Goal: Transaction & Acquisition: Book appointment/travel/reservation

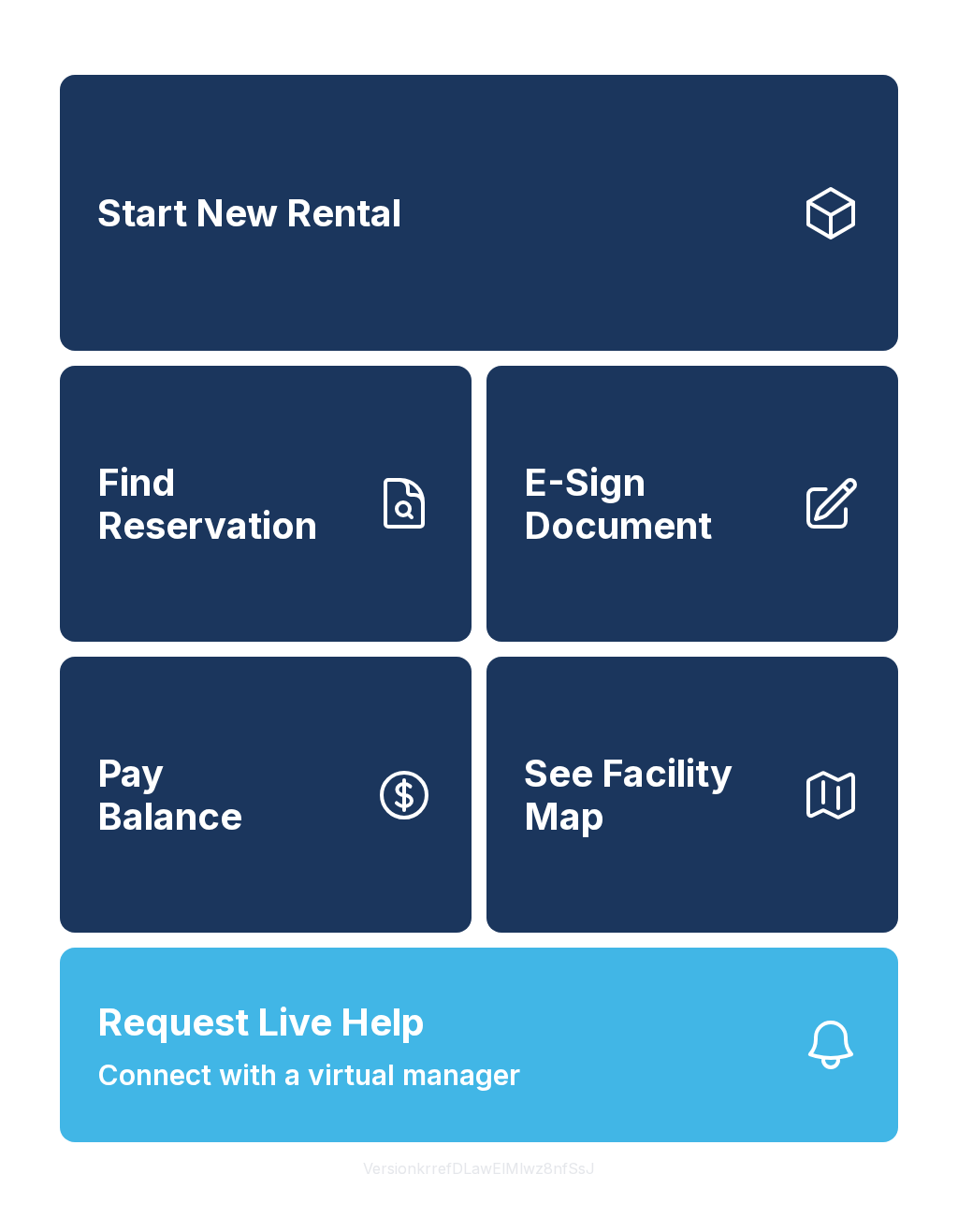
scroll to position [23, 0]
click at [778, 209] on link "Start New Rental" at bounding box center [478, 213] width 838 height 276
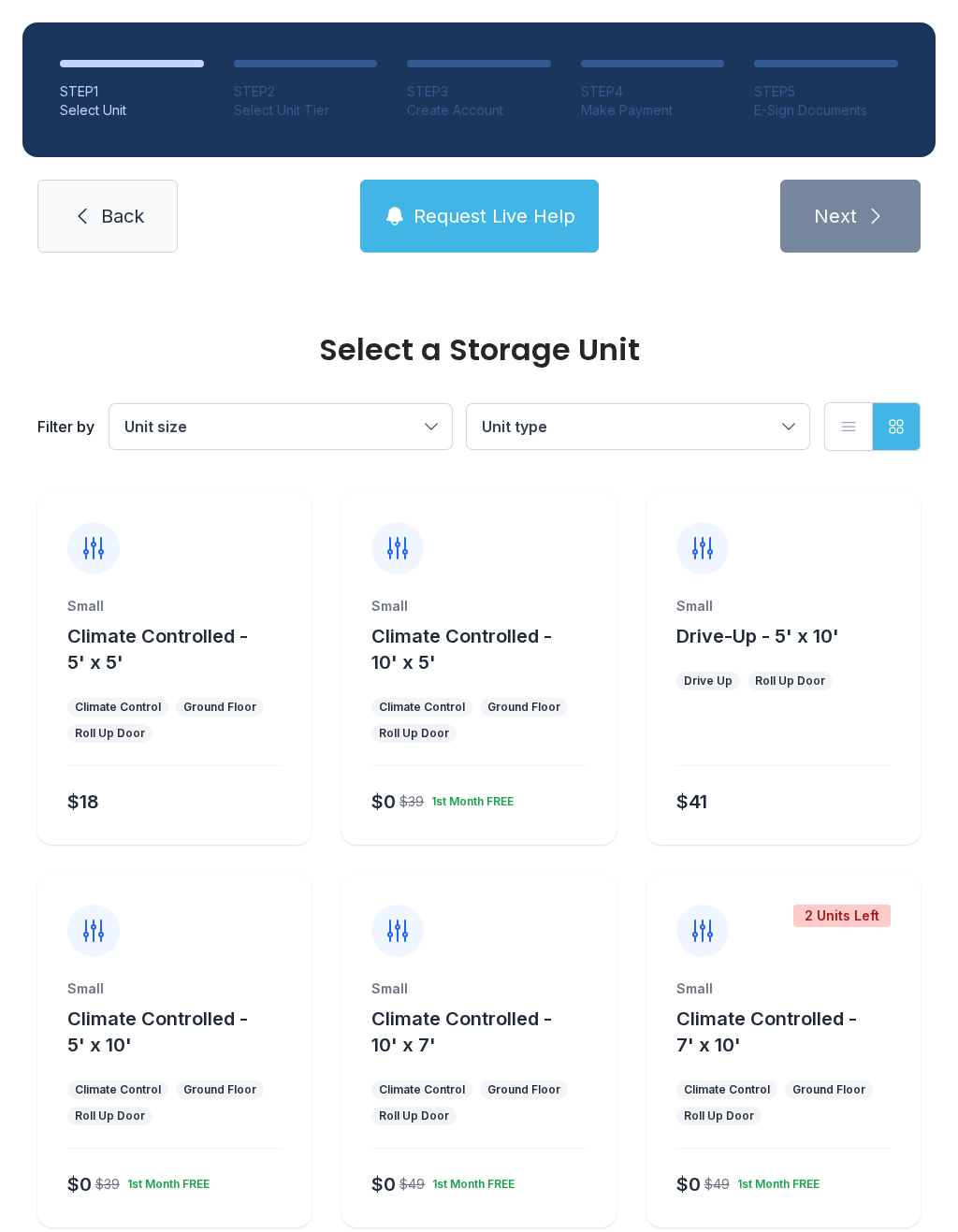
click at [750, 640] on span "Drive-Up - 5' x 10'" at bounding box center [758, 637] width 163 height 23
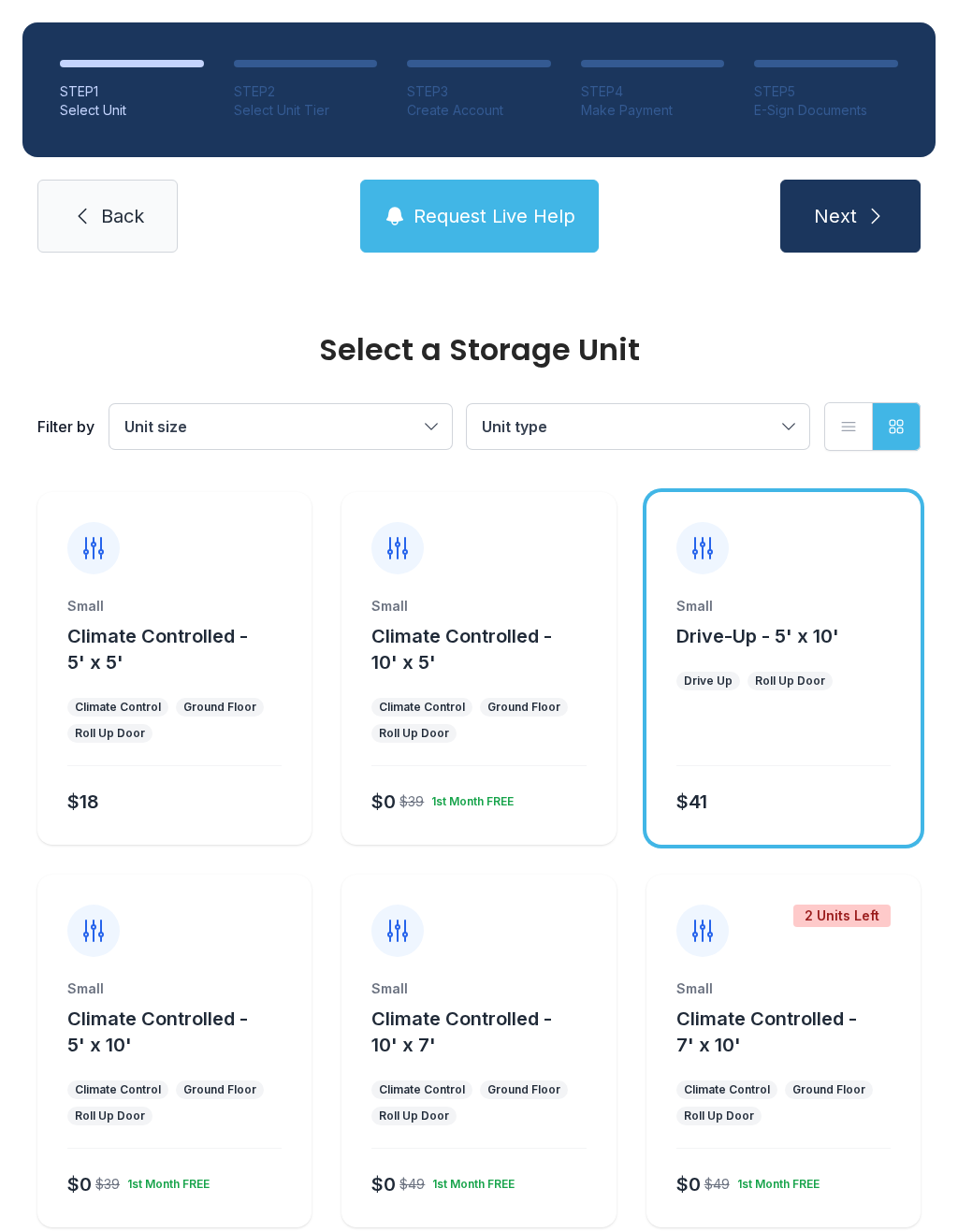
click at [875, 221] on icon "submit" at bounding box center [876, 216] width 23 height 23
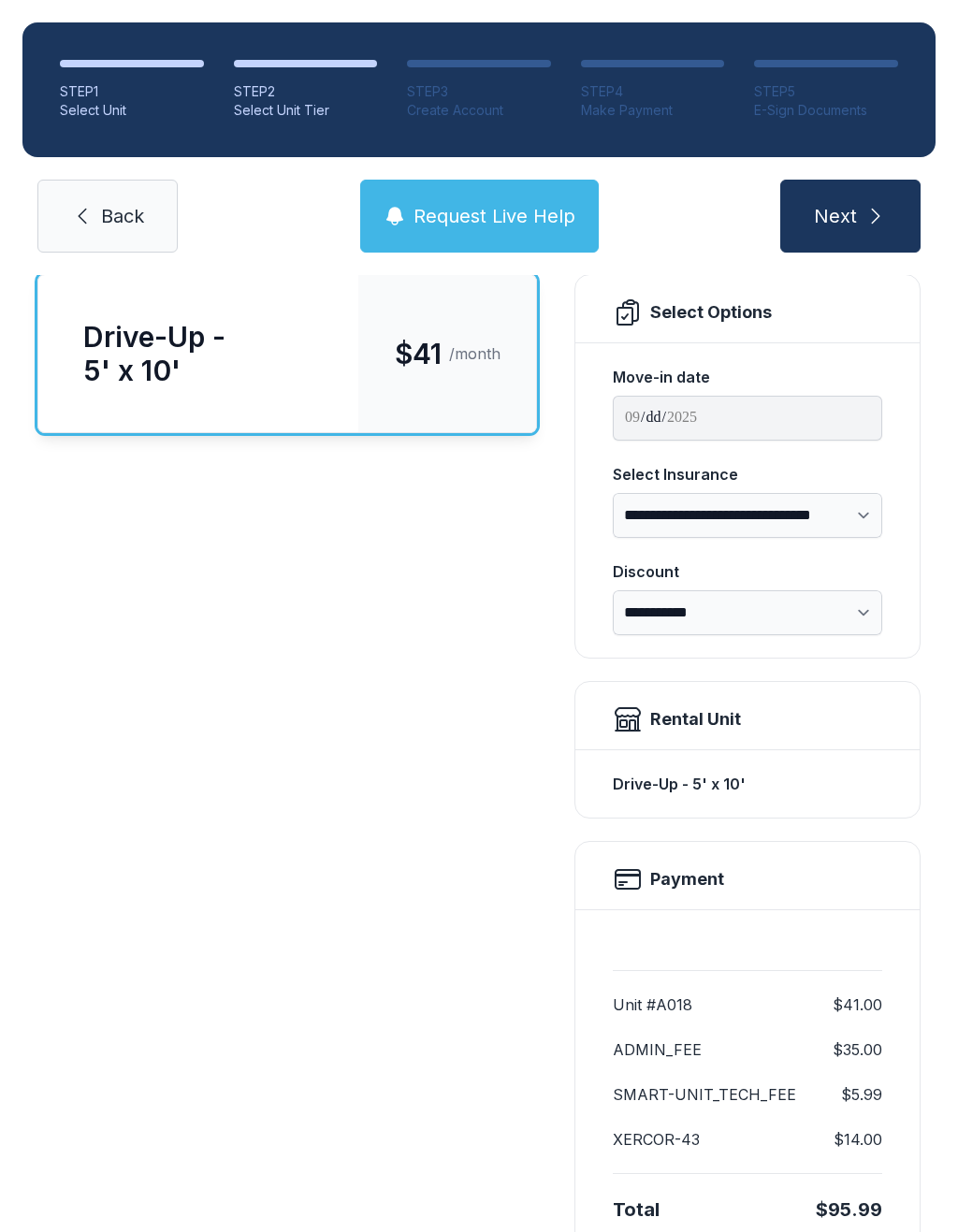
scroll to position [130, 0]
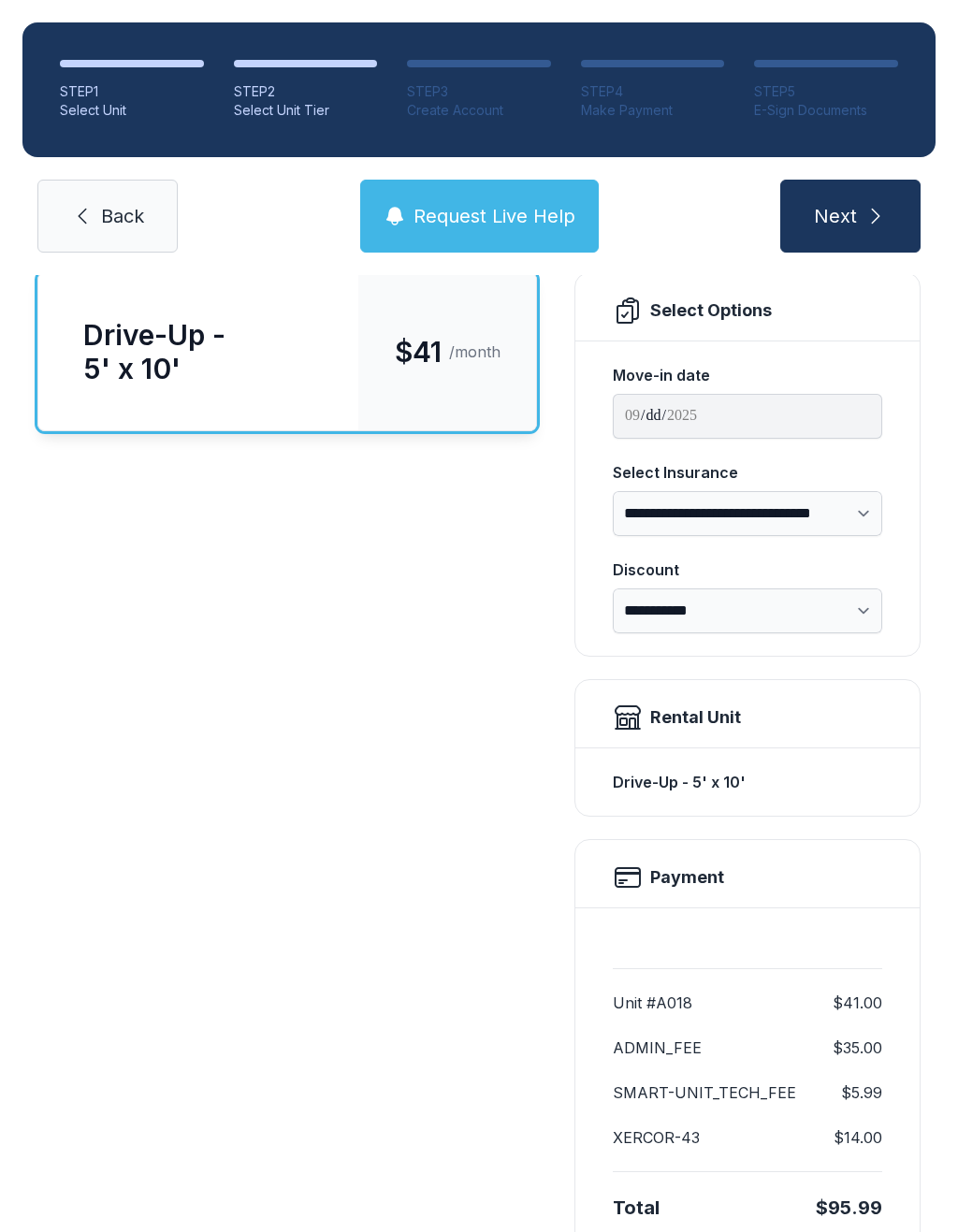
click at [825, 229] on span "Next" at bounding box center [836, 216] width 43 height 26
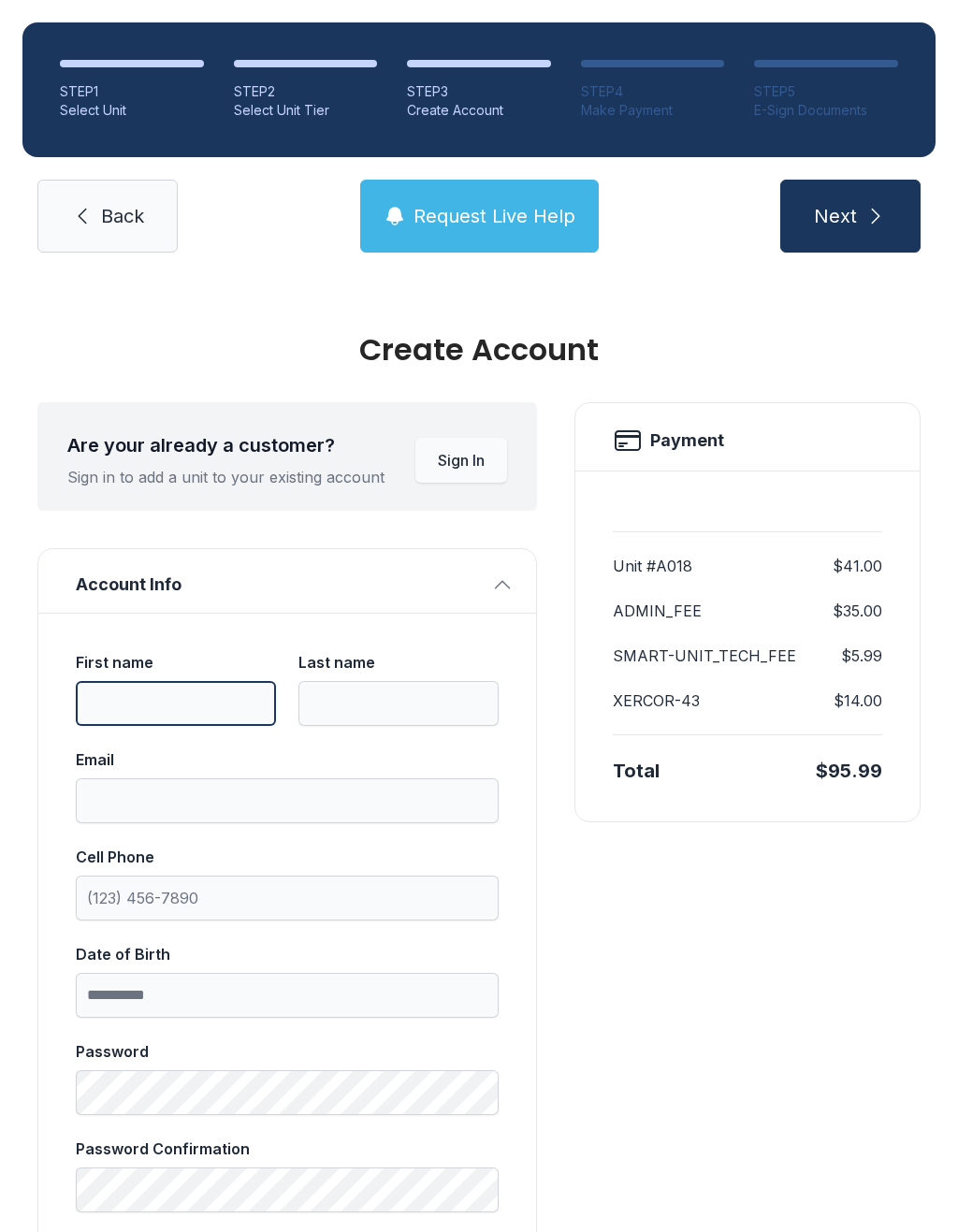
click at [169, 710] on input "First name" at bounding box center [176, 704] width 200 height 45
type input "******"
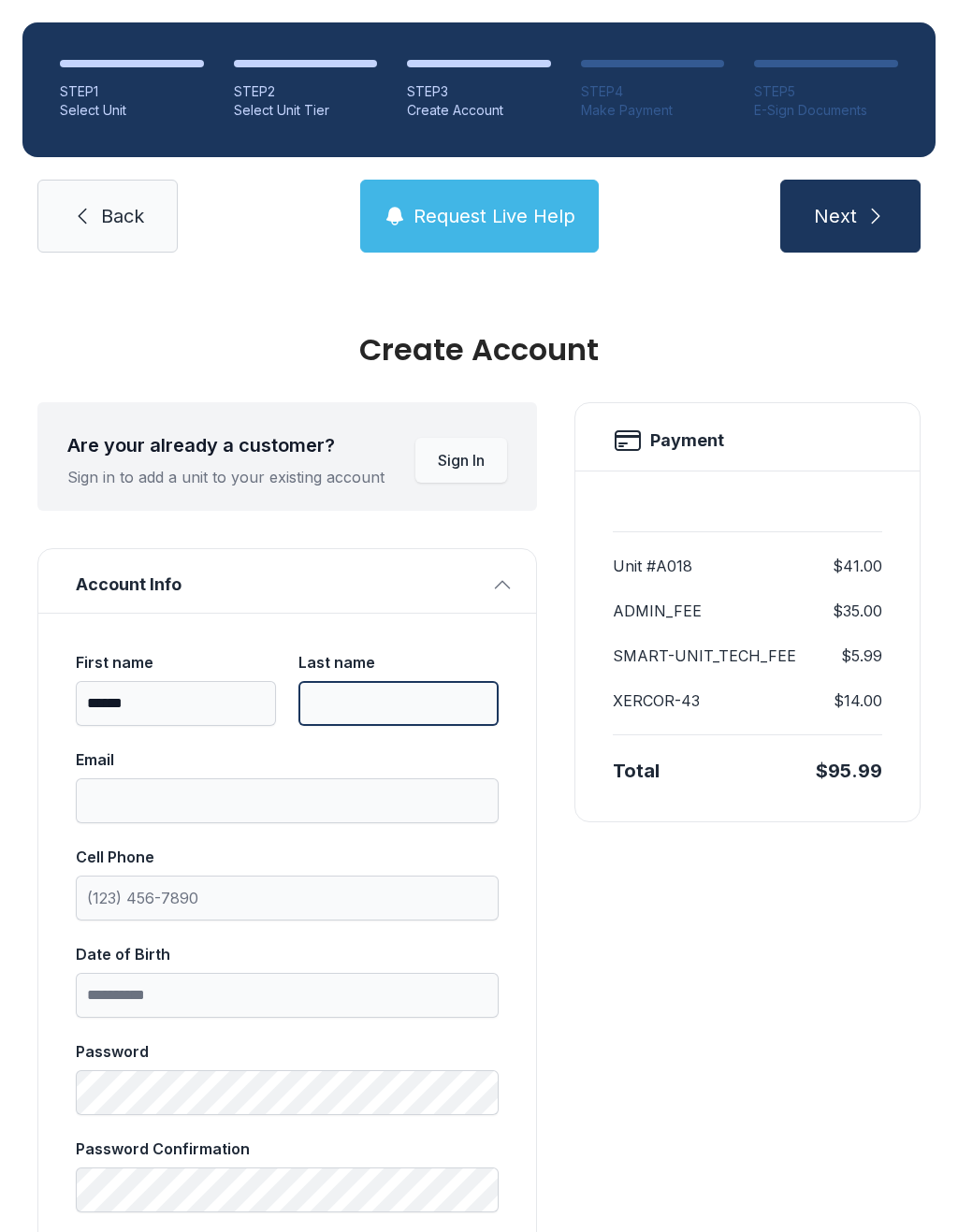
click at [374, 704] on input "Last name" at bounding box center [399, 704] width 200 height 45
type input "******"
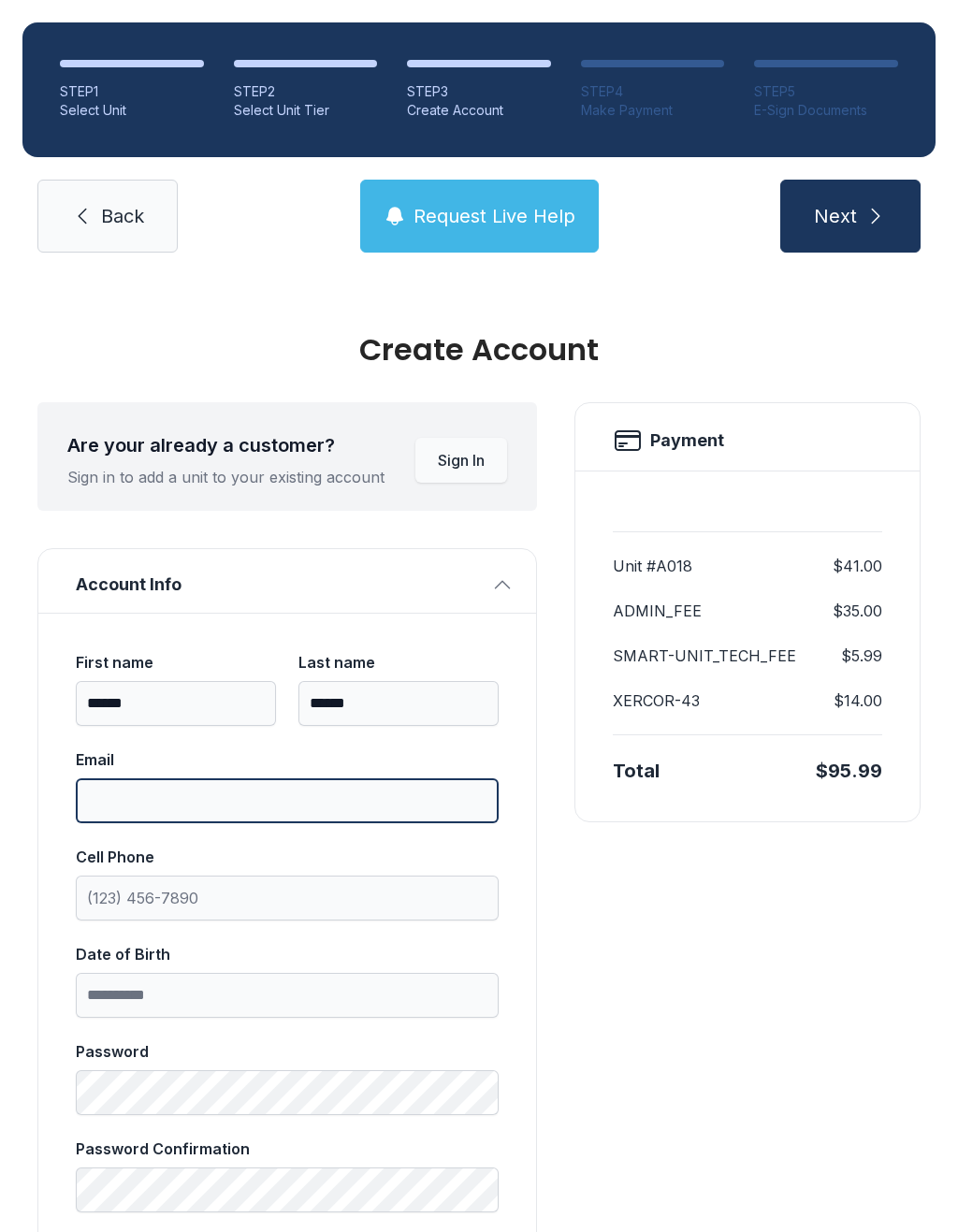
click at [238, 785] on input "Email" at bounding box center [287, 801] width 423 height 45
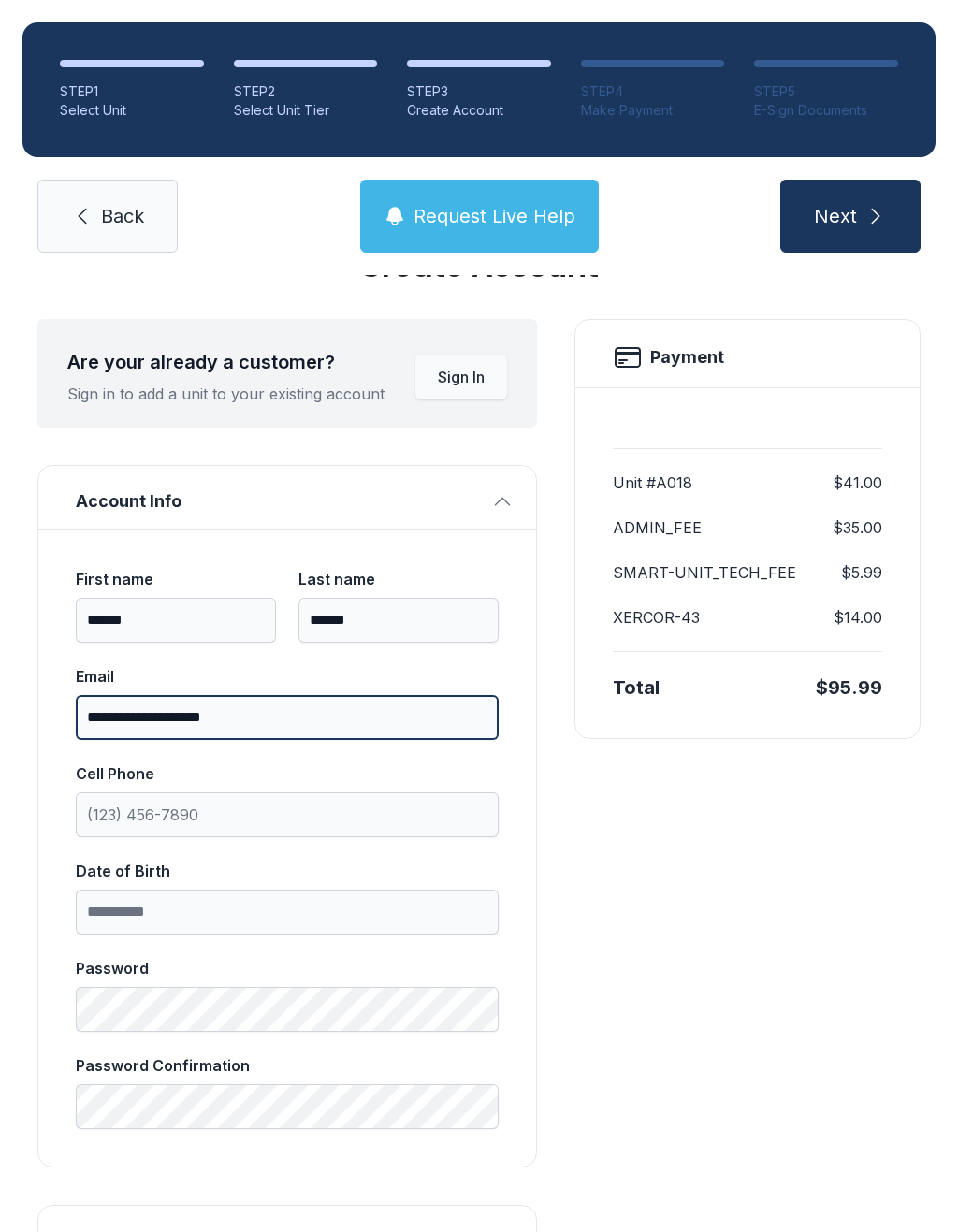
scroll to position [81, 0]
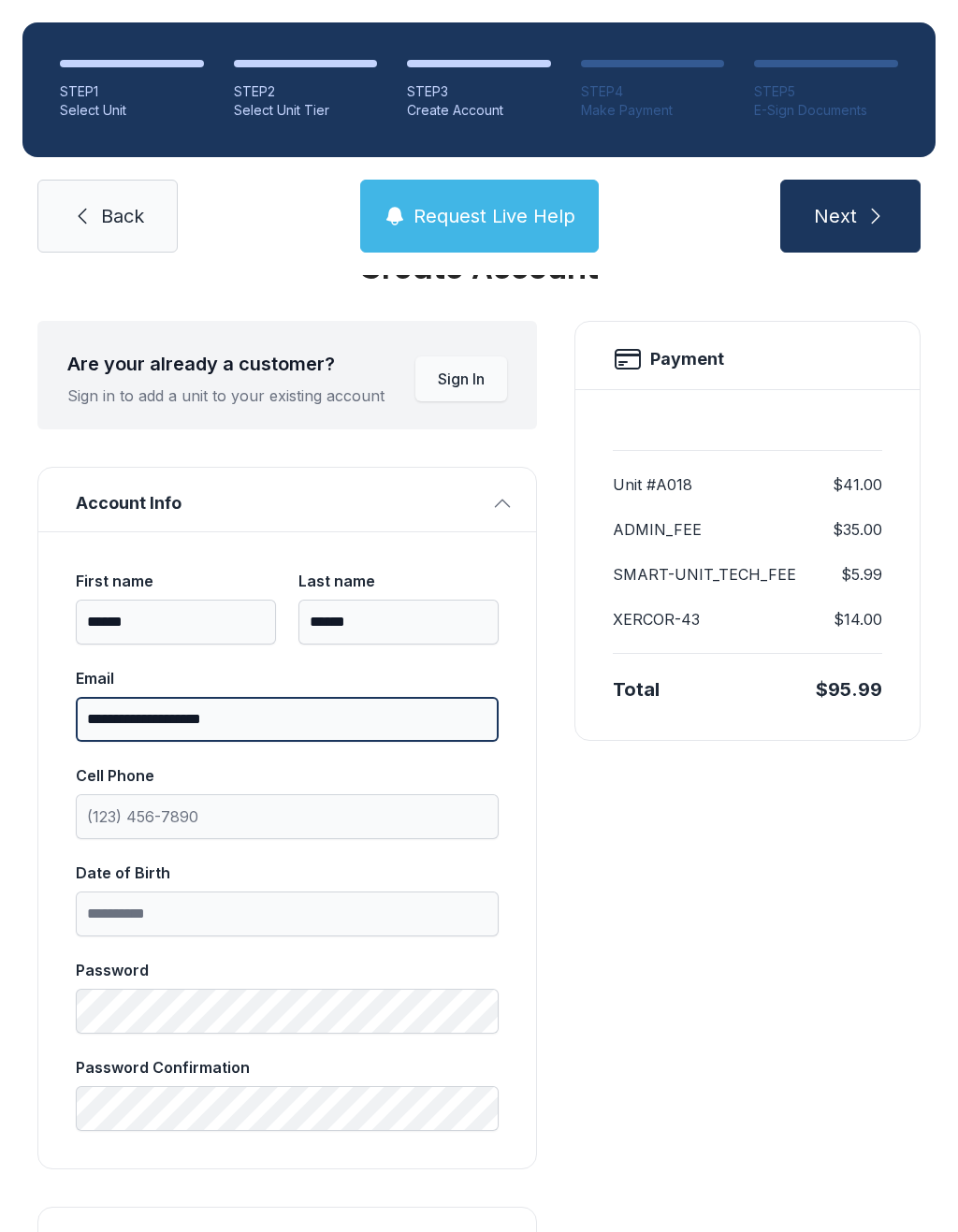
type input "**********"
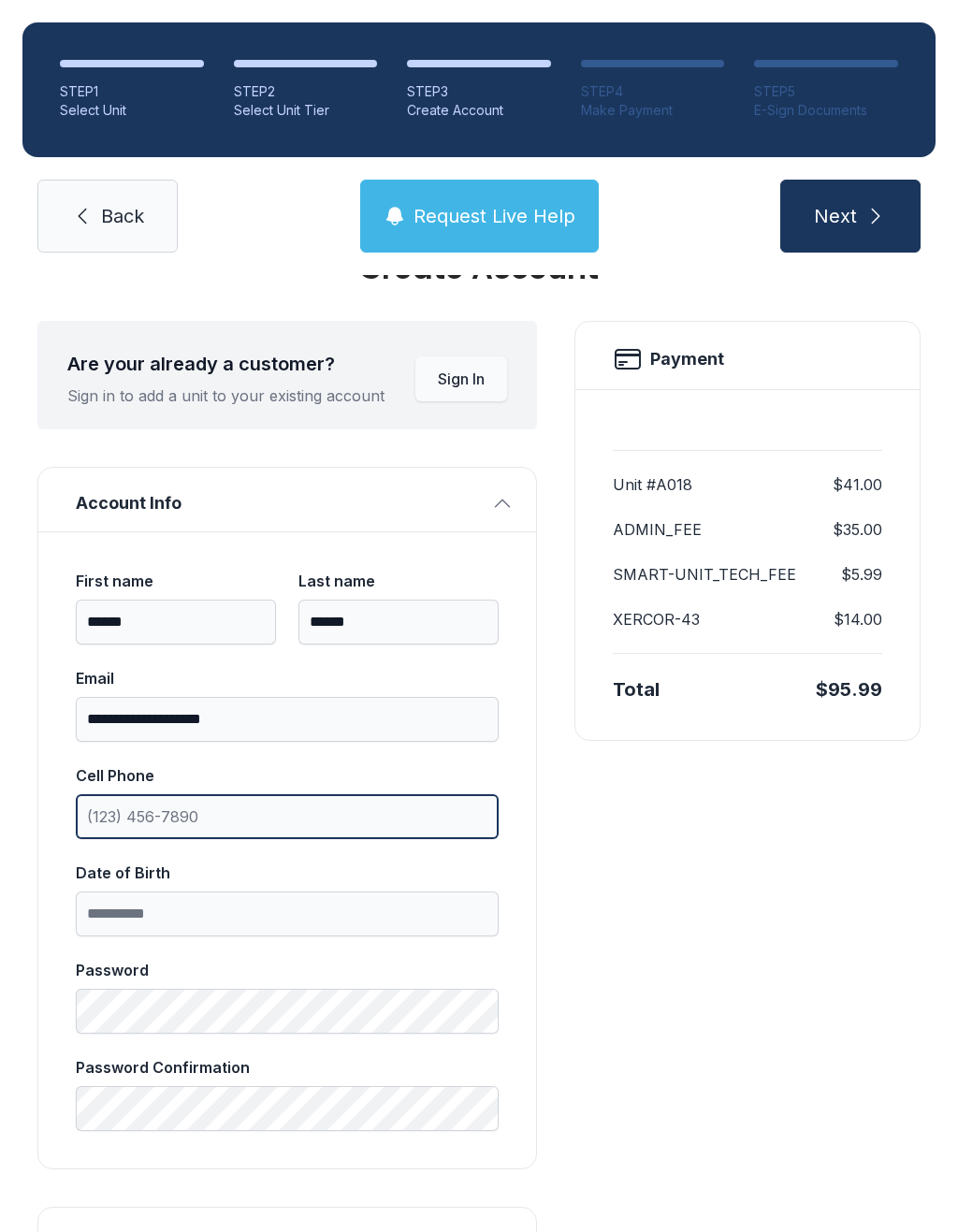
click at [243, 824] on input "Cell Phone" at bounding box center [287, 817] width 423 height 45
type input "[PHONE_NUMBER]"
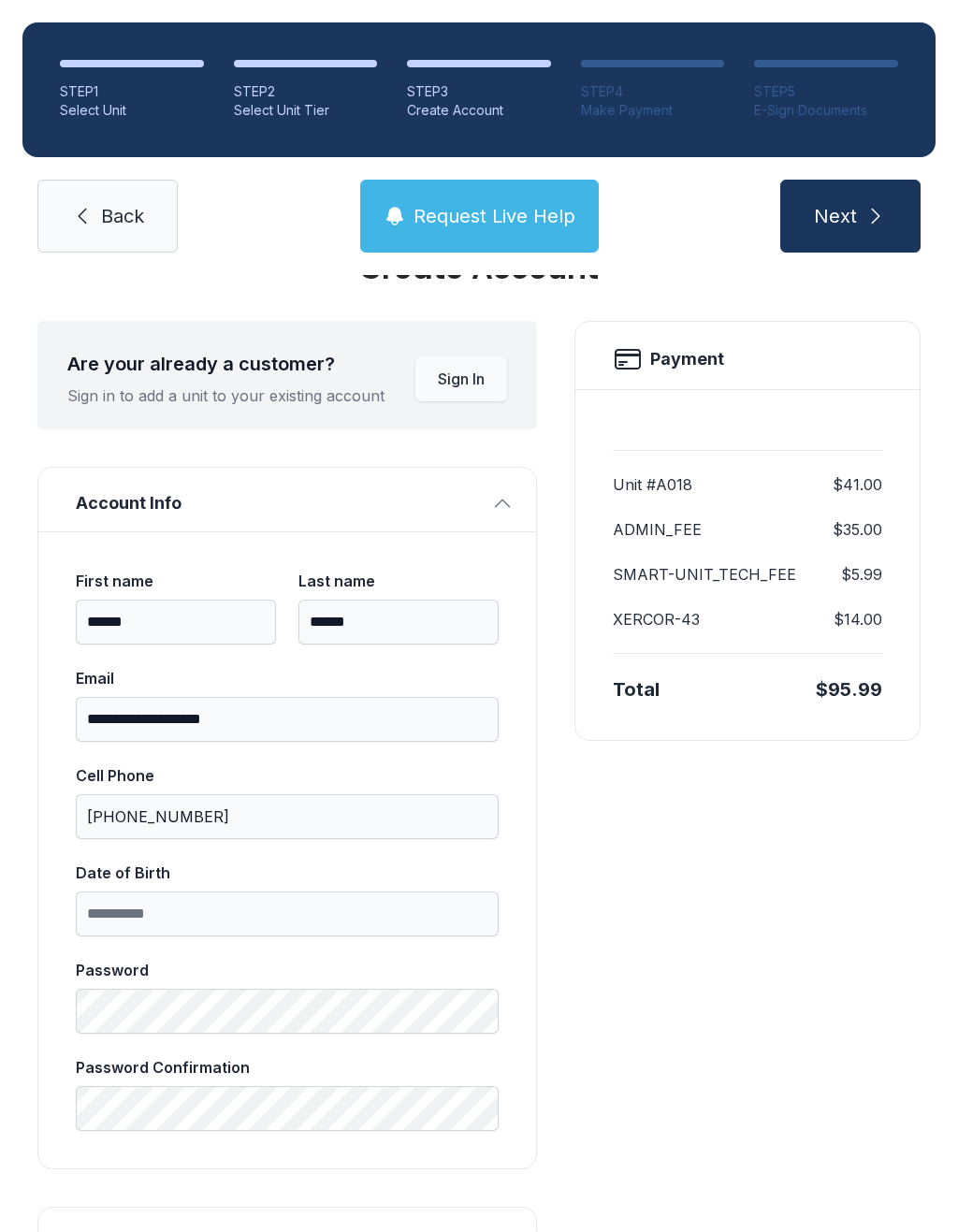
click at [126, 215] on span "Back" at bounding box center [123, 216] width 43 height 26
